Goal: Check status: Check status

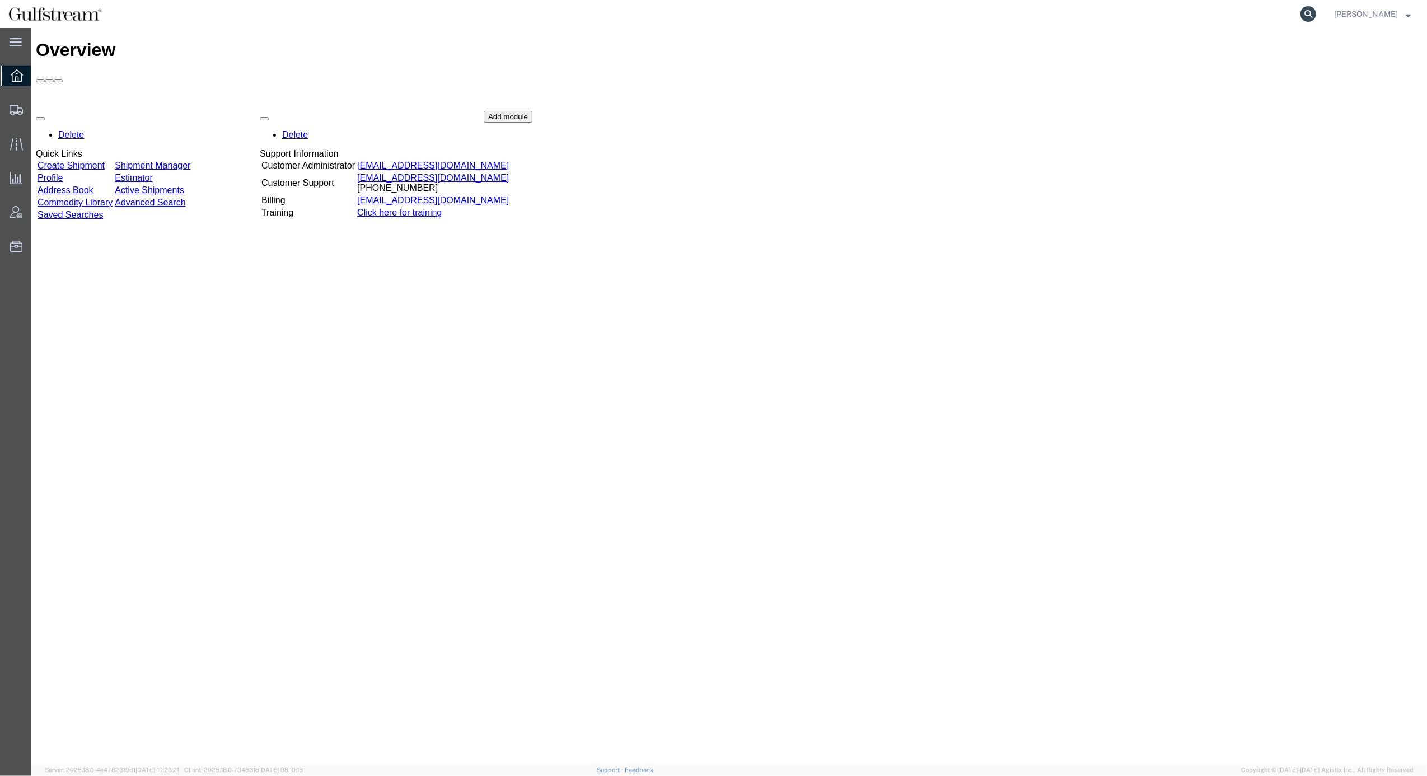
click at [1316, 16] on icon at bounding box center [1308, 14] width 16 height 16
click at [1246, 16] on input "search" at bounding box center [1130, 14] width 340 height 27
paste input "390397022918"
type input "390397022918"
drag, startPoint x: 1335, startPoint y: 1, endPoint x: 1328, endPoint y: 10, distance: 10.9
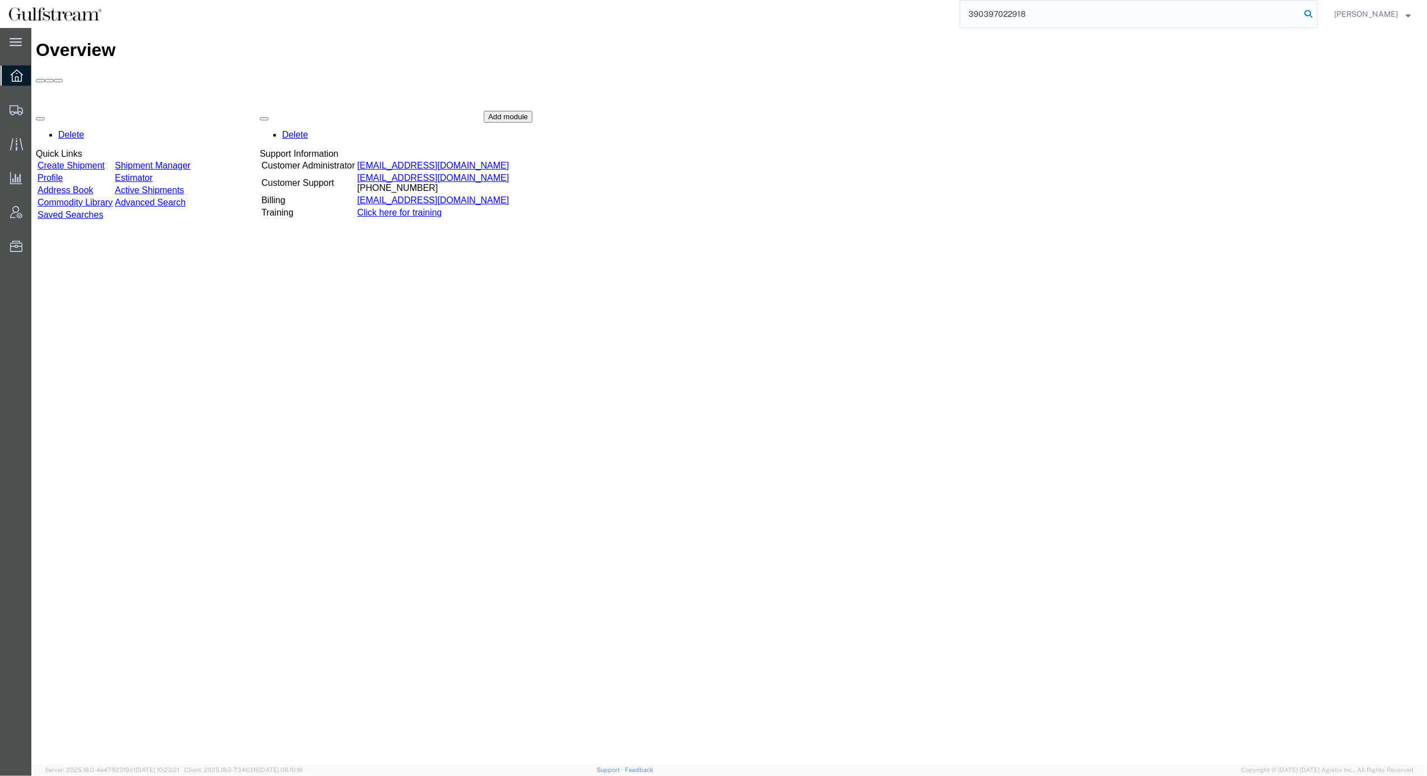
click at [1318, 3] on form "390397022918" at bounding box center [1139, 14] width 358 height 28
click at [1316, 10] on icon at bounding box center [1308, 14] width 16 height 16
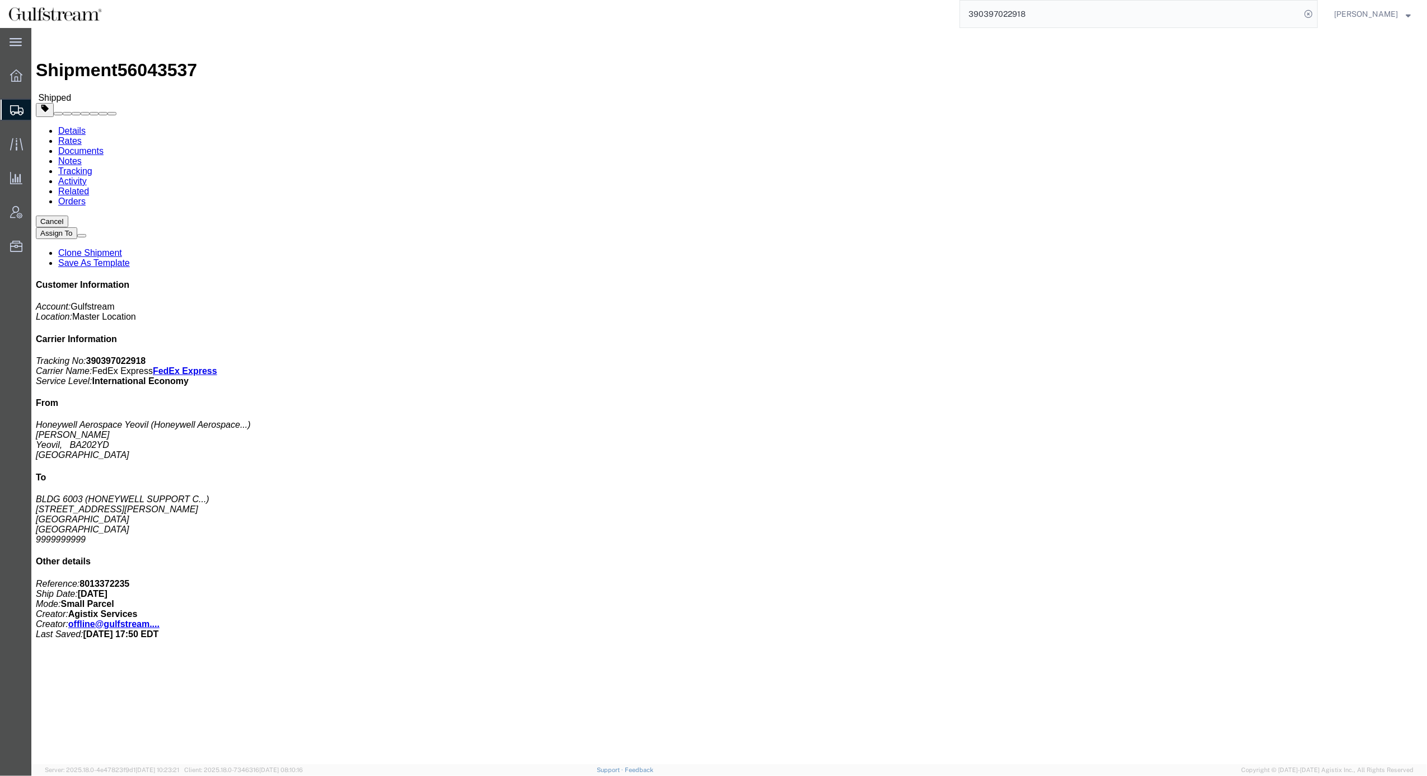
click div "Package Information Total shipment is made up of 1 packages containing 0 pieces…"
